Goal: Find specific page/section: Find specific page/section

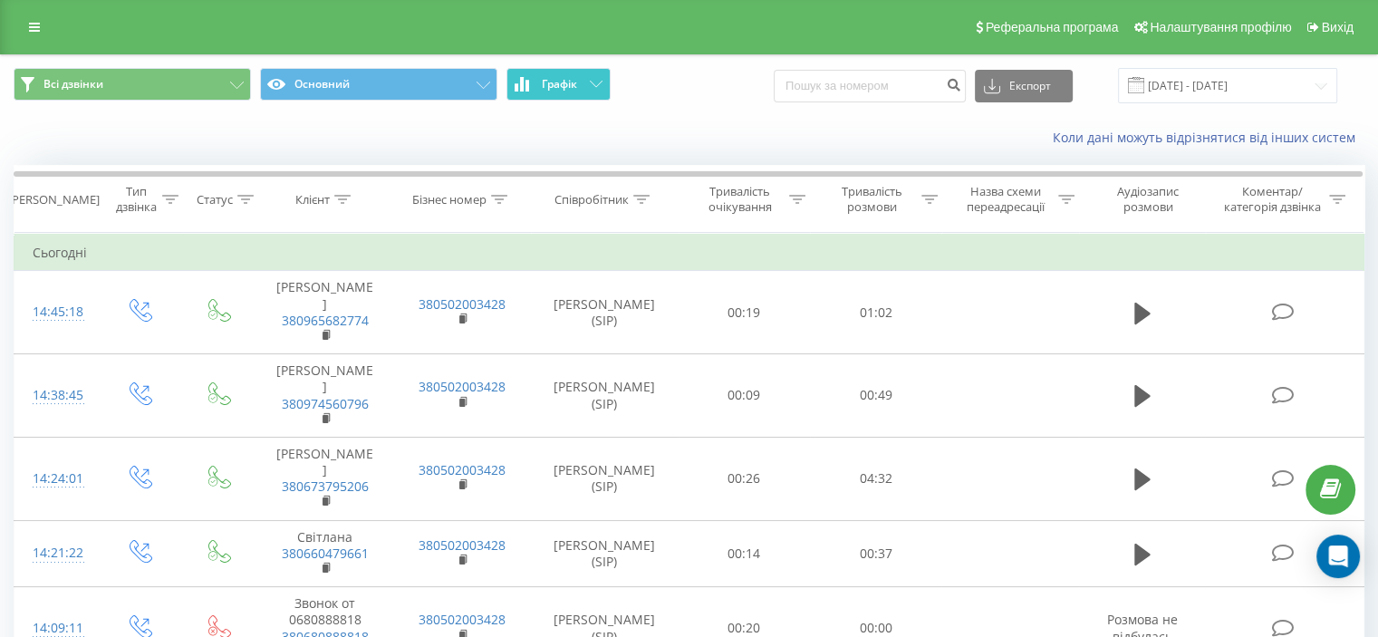
click at [598, 83] on icon at bounding box center [596, 84] width 13 height 6
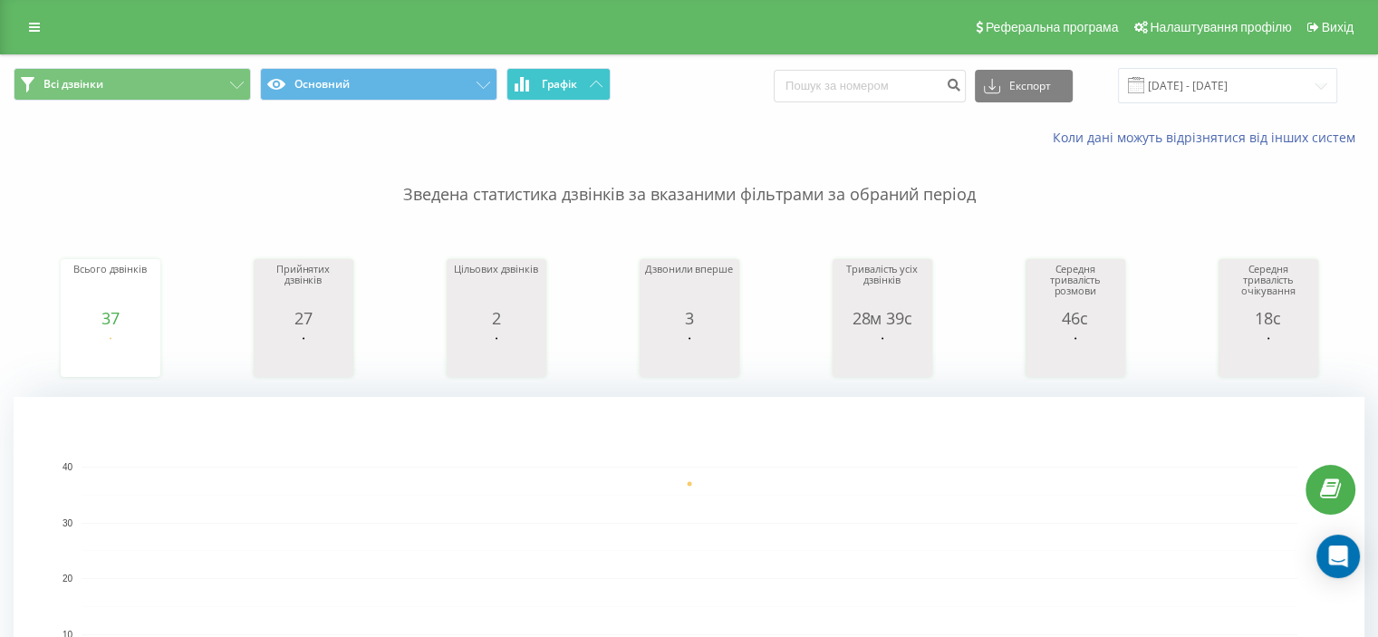
click at [598, 83] on icon at bounding box center [596, 84] width 13 height 6
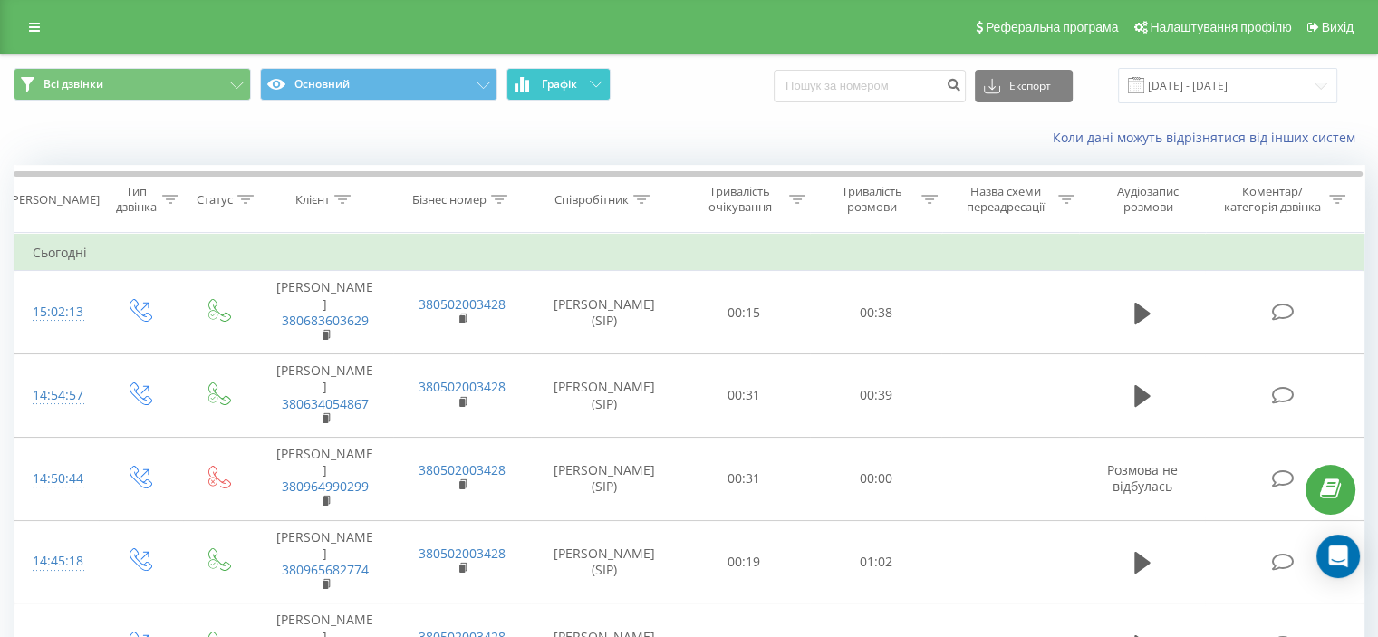
click at [596, 84] on icon at bounding box center [596, 84] width 13 height 6
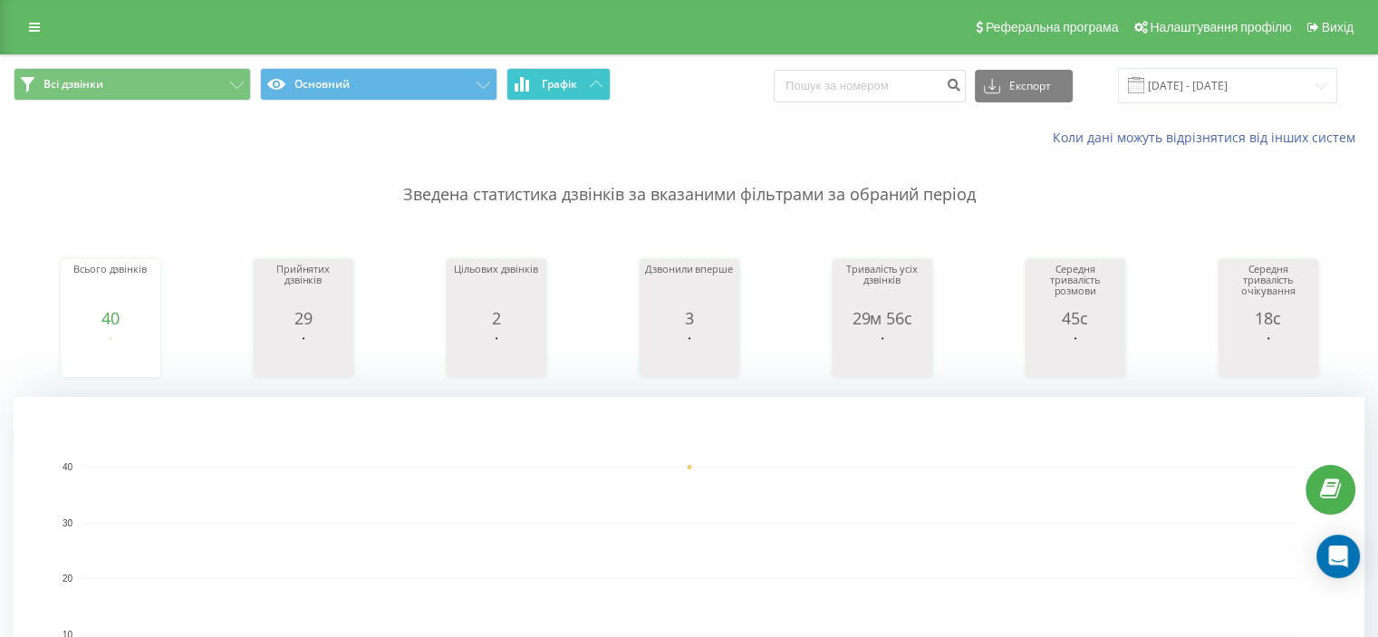
click at [596, 84] on icon at bounding box center [596, 84] width 13 height 6
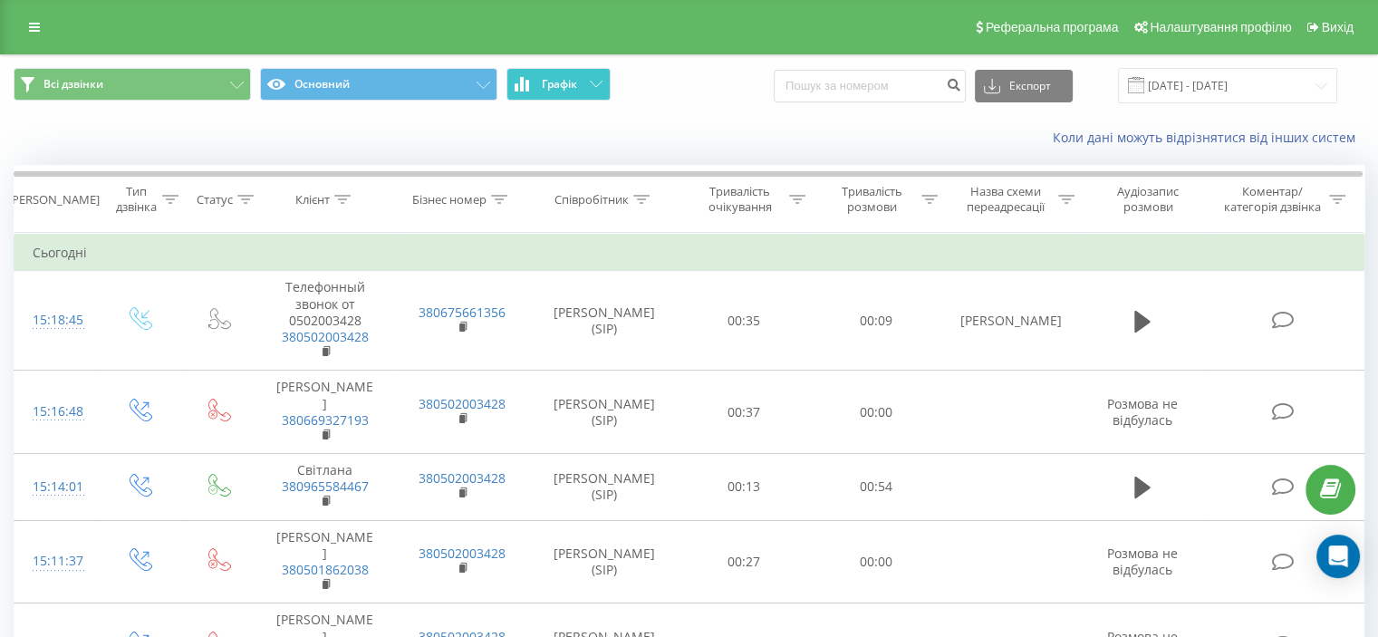
click at [586, 86] on button "Графік" at bounding box center [558, 84] width 104 height 33
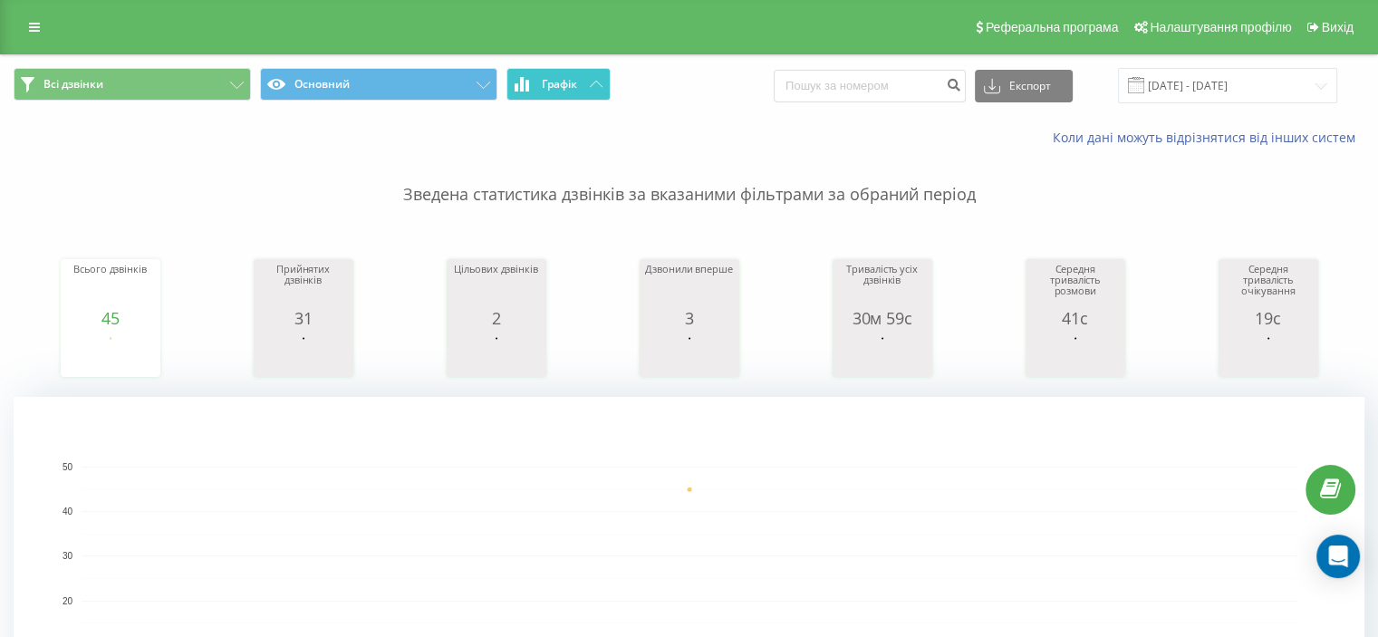
click at [586, 86] on button "Графік" at bounding box center [558, 84] width 104 height 33
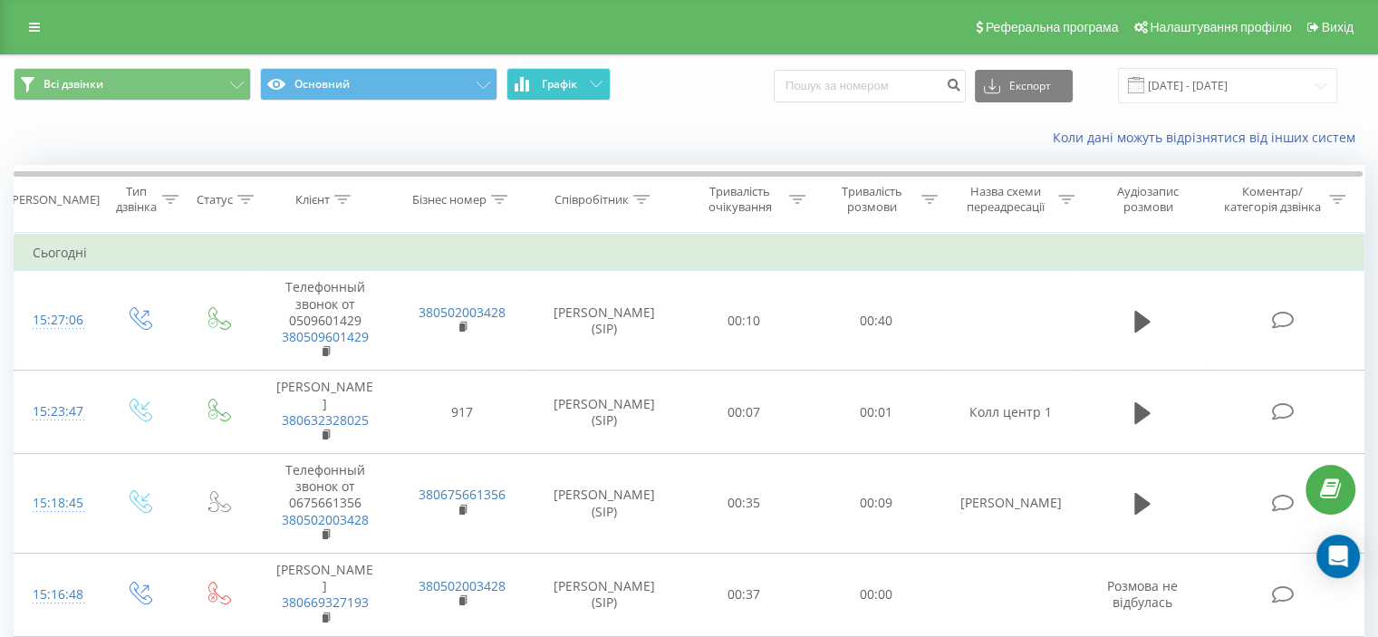
click at [596, 75] on button "Графік" at bounding box center [558, 84] width 104 height 33
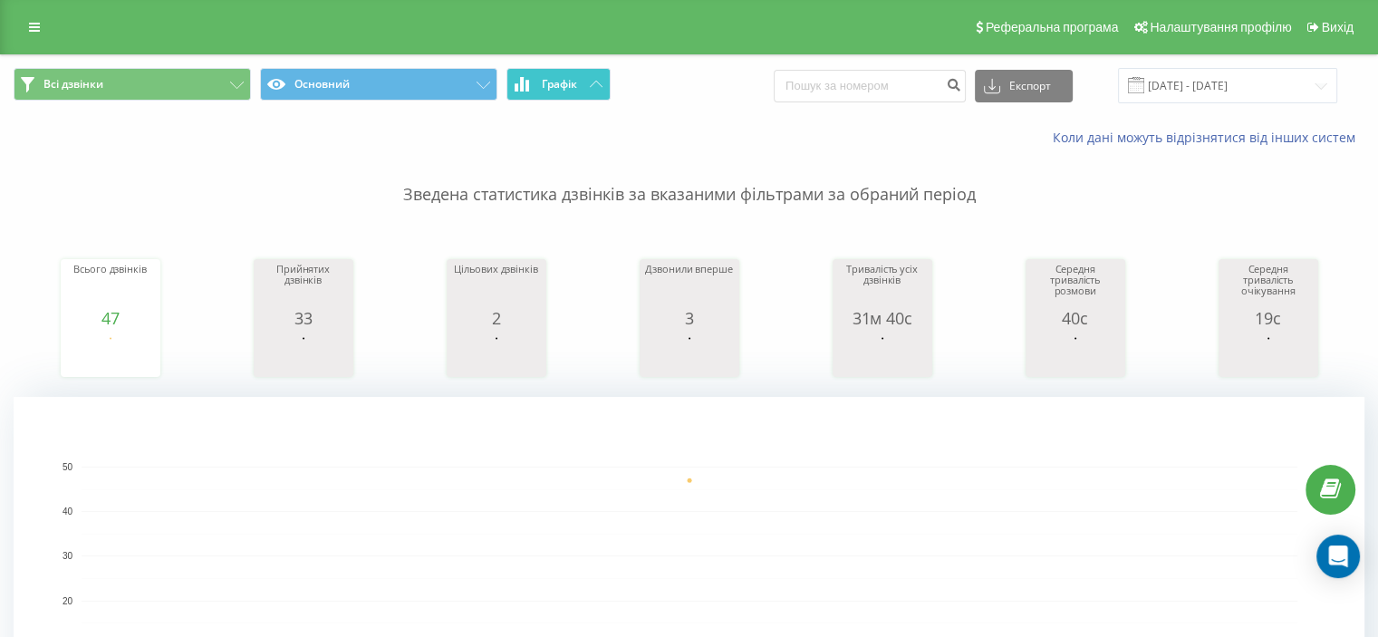
click at [596, 75] on button "Графік" at bounding box center [558, 84] width 104 height 33
